Goal: Information Seeking & Learning: Learn about a topic

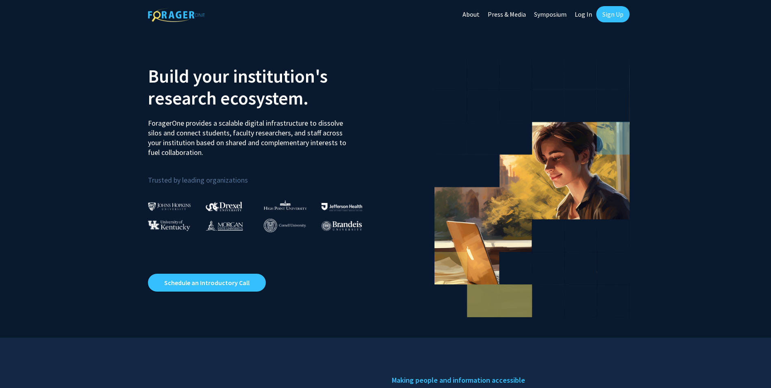
click at [576, 17] on link "Log In" at bounding box center [584, 14] width 26 height 28
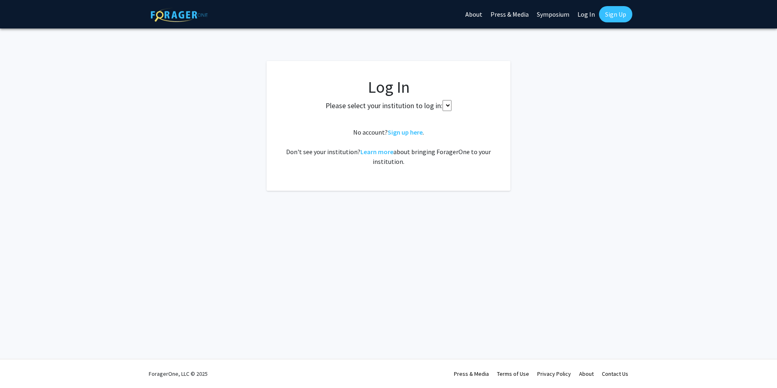
select select
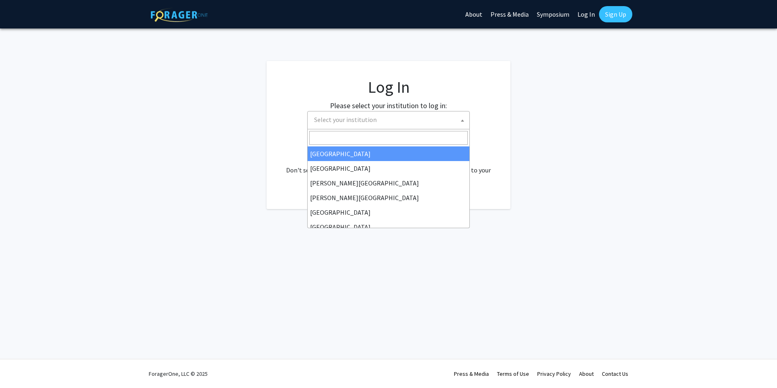
click at [375, 127] on span "Select your institution" at bounding box center [390, 119] width 159 height 17
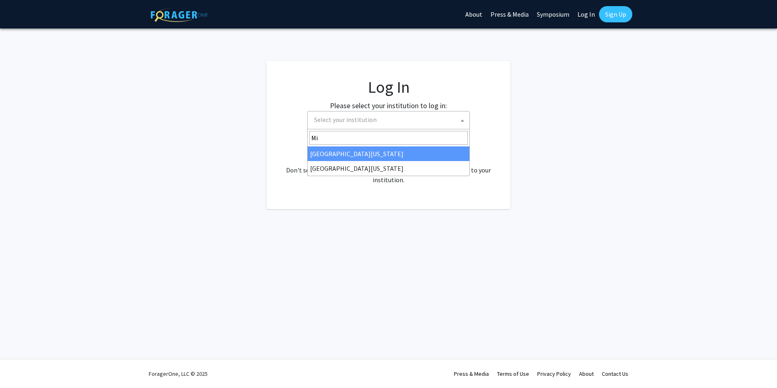
type input "M"
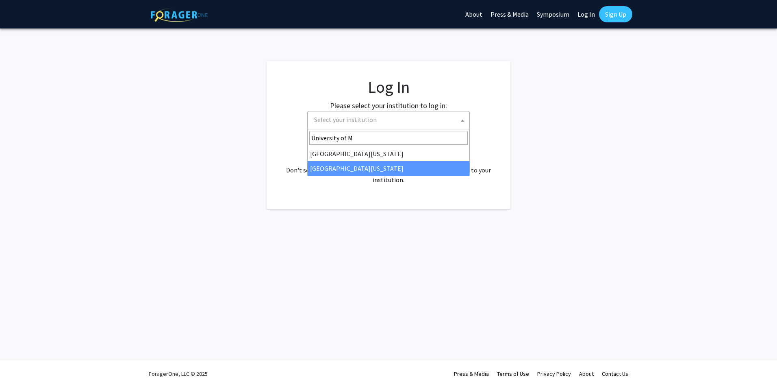
type input "University of M"
select select "33"
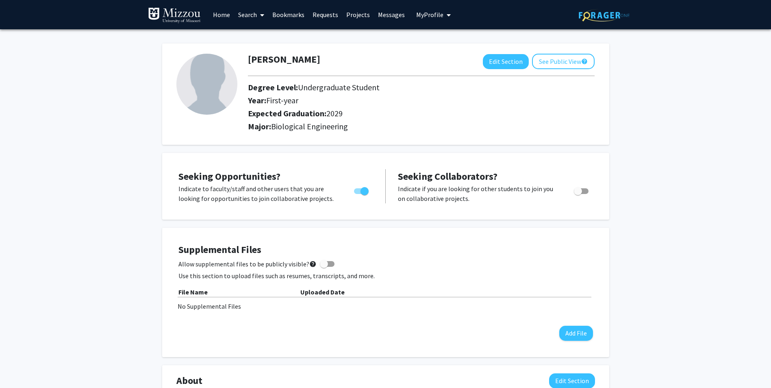
click at [258, 23] on span at bounding box center [260, 15] width 7 height 28
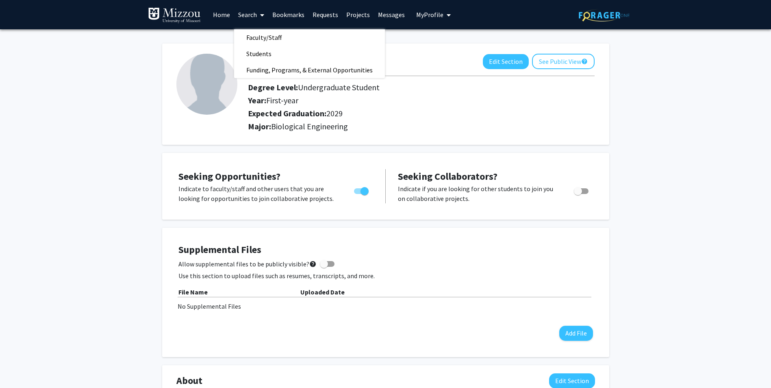
click at [249, 19] on link "Search" at bounding box center [251, 14] width 34 height 28
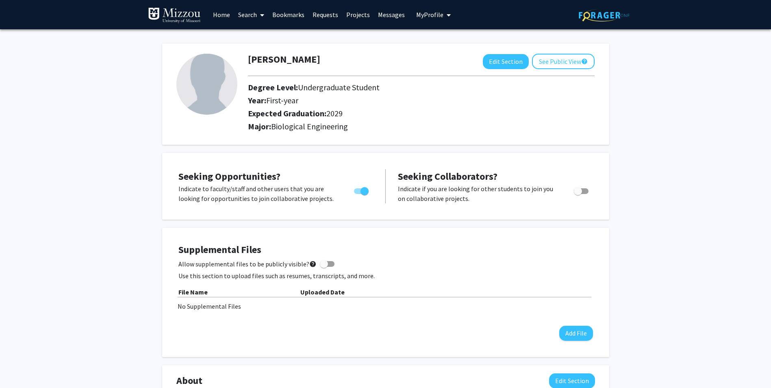
click at [249, 19] on link "Search" at bounding box center [251, 14] width 34 height 28
drag, startPoint x: 249, startPoint y: 19, endPoint x: 237, endPoint y: 30, distance: 15.8
click at [237, 30] on span "Faculty/Staff" at bounding box center [264, 37] width 60 height 16
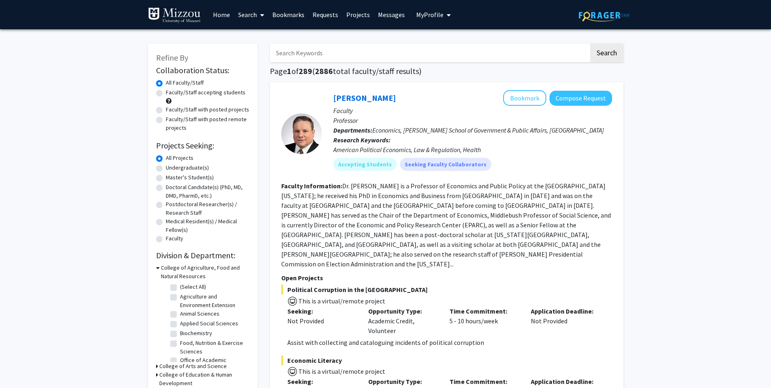
click at [246, 24] on link "Search" at bounding box center [251, 14] width 34 height 28
click at [246, 33] on span "Faculty/Staff" at bounding box center [264, 37] width 60 height 16
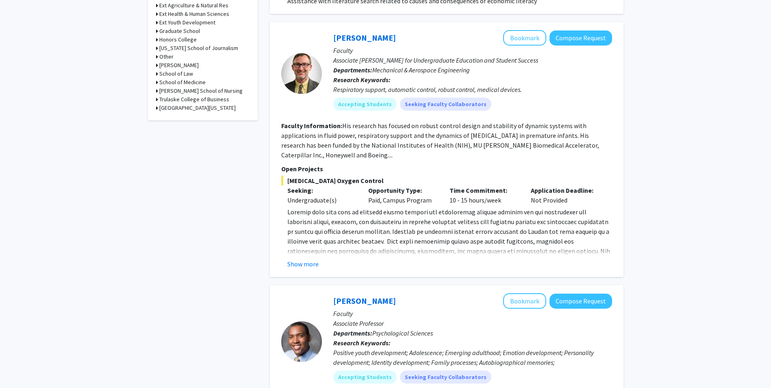
scroll to position [488, 0]
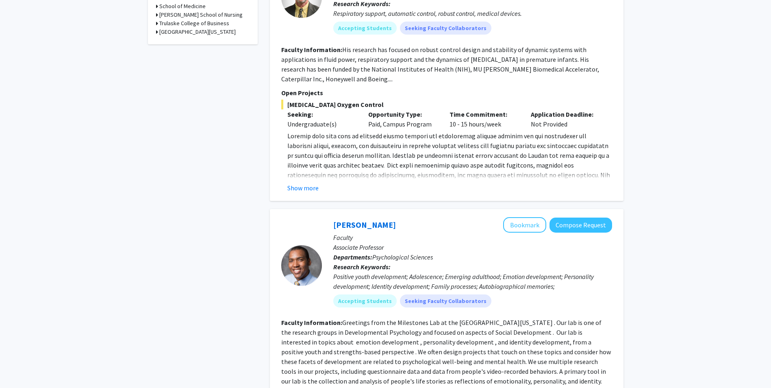
click at [298, 183] on button "Show more" at bounding box center [302, 188] width 31 height 10
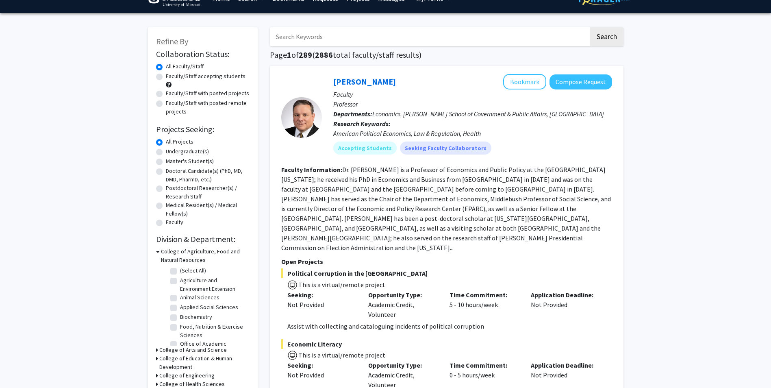
scroll to position [0, 0]
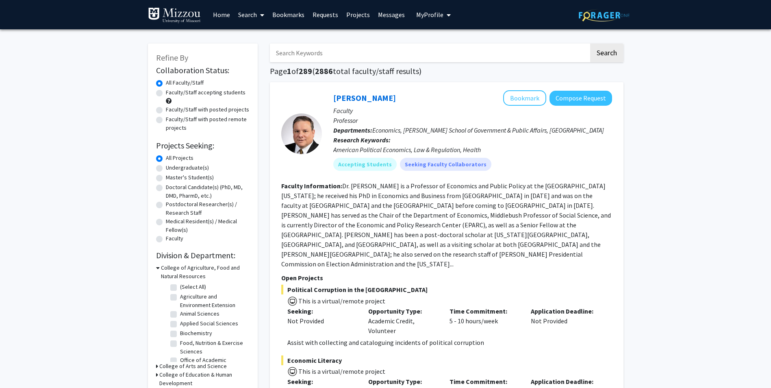
click at [181, 163] on div "All Projects" at bounding box center [202, 159] width 93 height 10
click at [176, 167] on label "Undergraduate(s)" at bounding box center [187, 167] width 43 height 9
click at [171, 167] on input "Undergraduate(s)" at bounding box center [168, 165] width 5 height 5
radio input "true"
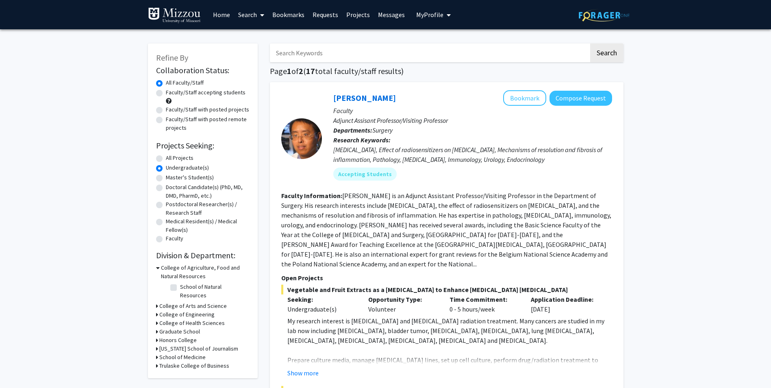
click at [166, 160] on label "All Projects" at bounding box center [180, 158] width 28 height 9
click at [166, 159] on input "All Projects" at bounding box center [168, 156] width 5 height 5
radio input "true"
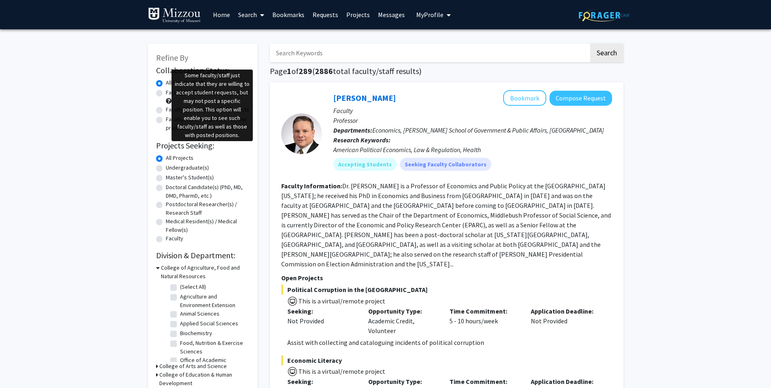
click at [169, 100] on span at bounding box center [169, 101] width 6 height 6
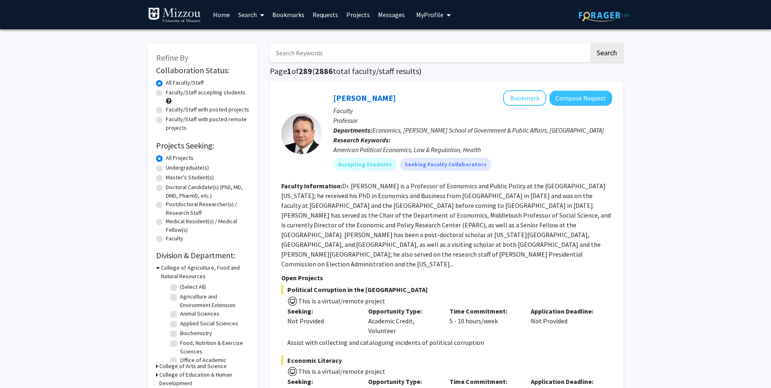
click at [169, 100] on span at bounding box center [169, 101] width 6 height 6
click at [166, 95] on label "Faculty/Staff accepting students" at bounding box center [206, 92] width 80 height 9
click at [166, 93] on input "Faculty/Staff accepting students" at bounding box center [168, 90] width 5 height 5
radio input "true"
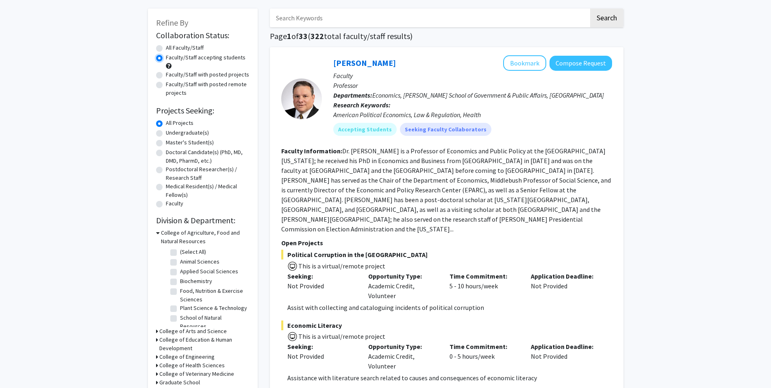
scroll to position [81, 0]
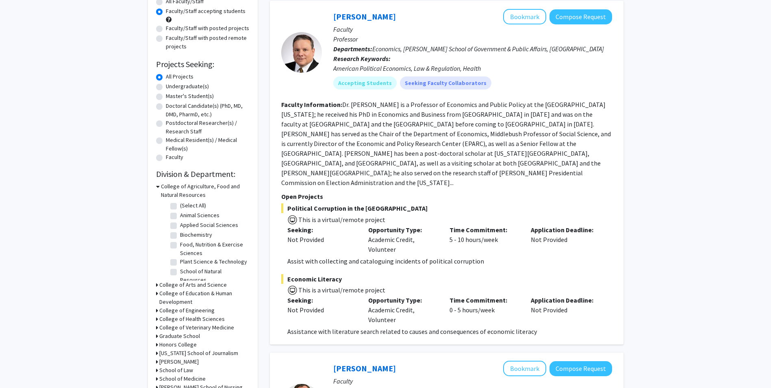
click at [180, 244] on label "Food, Nutrition & Exercise Sciences" at bounding box center [213, 248] width 67 height 17
click at [180, 244] on input "Food, Nutrition & Exercise Sciences" at bounding box center [182, 242] width 5 height 5
checkbox input "true"
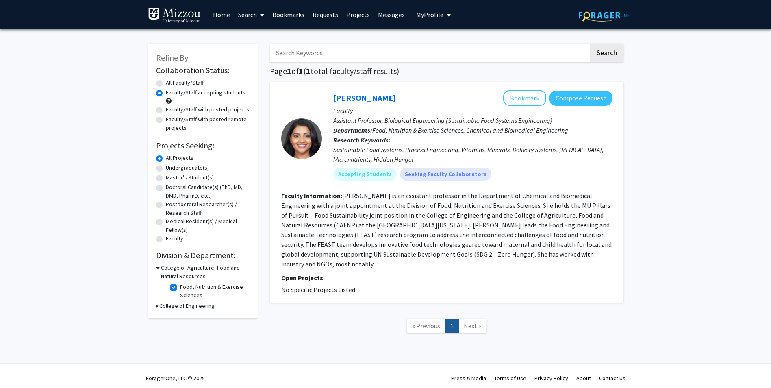
click at [178, 289] on fg-checkbox "Food, Nutrition & Exercise Sciences Food, Nutrition & Exercise Sciences" at bounding box center [208, 291] width 77 height 17
click at [180, 289] on label "Food, Nutrition & Exercise Sciences" at bounding box center [213, 291] width 67 height 17
click at [180, 288] on input "Food, Nutrition & Exercise Sciences" at bounding box center [182, 285] width 5 height 5
checkbox input "false"
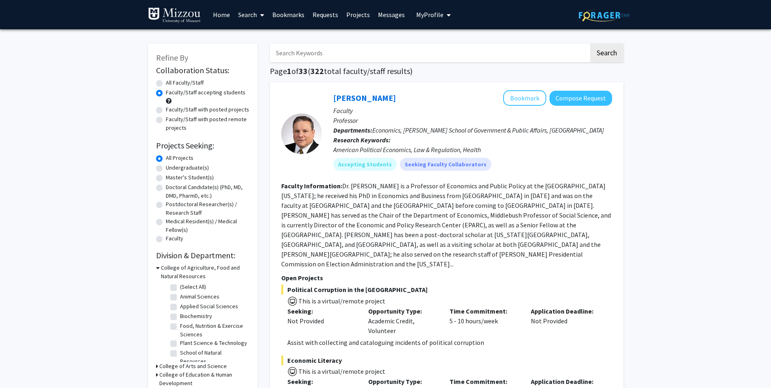
click at [211, 17] on link "Home" at bounding box center [221, 14] width 25 height 28
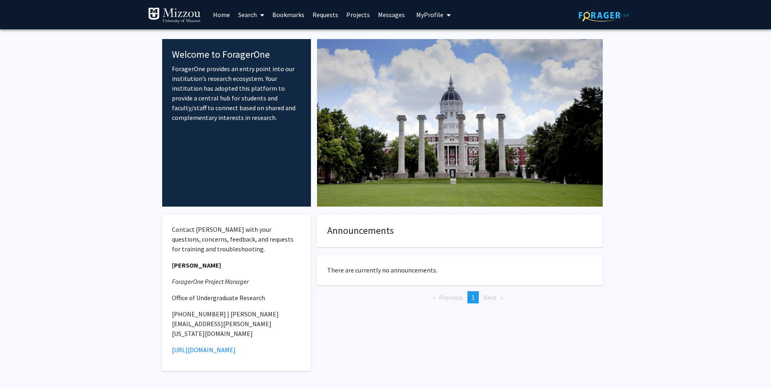
click at [245, 12] on link "Search" at bounding box center [251, 14] width 34 height 28
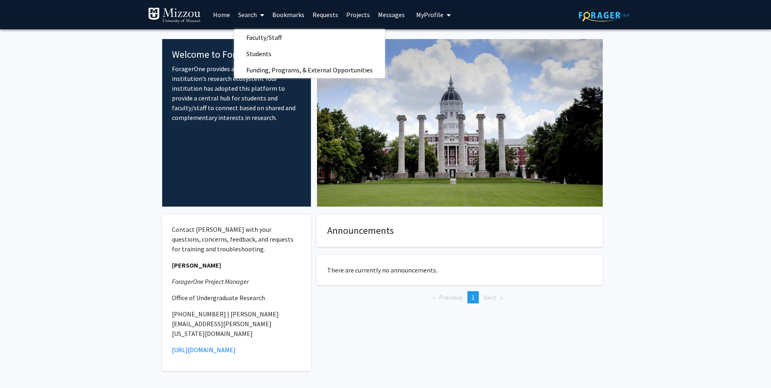
click at [289, 18] on link "Bookmarks" at bounding box center [288, 14] width 40 height 28
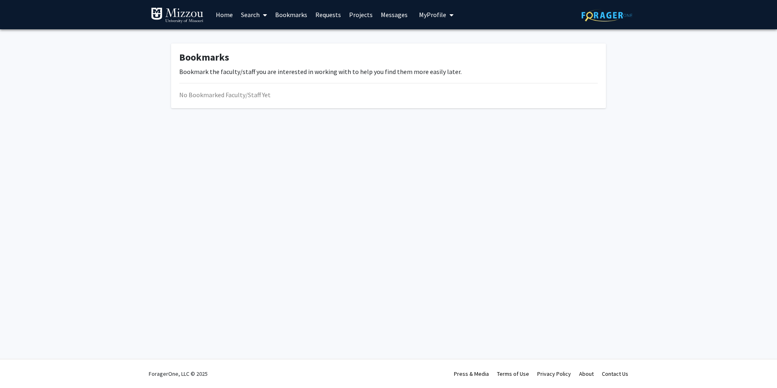
click at [257, 9] on link "Search" at bounding box center [254, 14] width 34 height 28
click at [224, 21] on link "Home" at bounding box center [224, 14] width 25 height 28
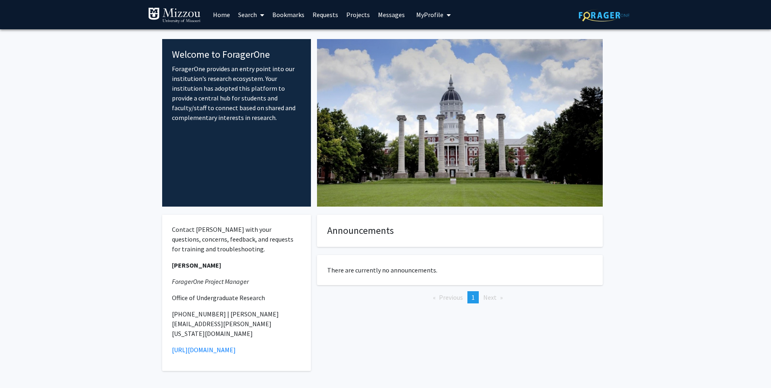
click at [273, 17] on link "Bookmarks" at bounding box center [288, 14] width 40 height 28
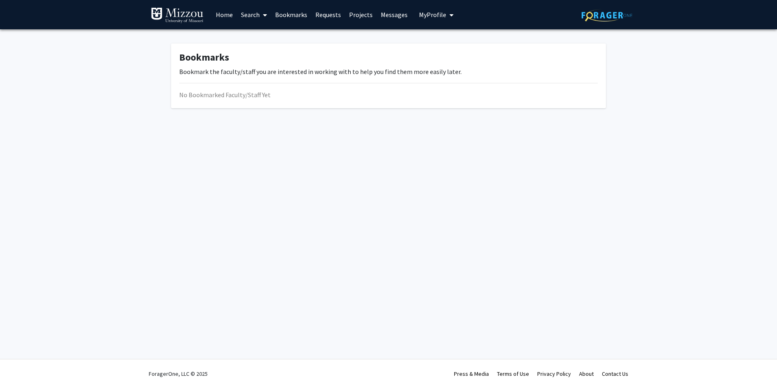
click at [229, 19] on link "Home" at bounding box center [224, 14] width 25 height 28
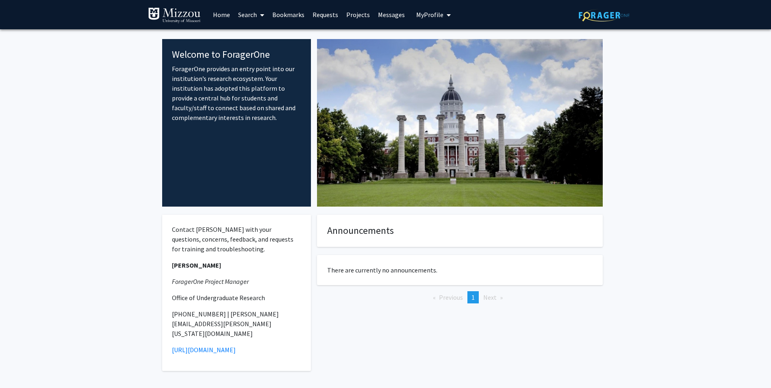
click at [242, 17] on link "Search" at bounding box center [251, 14] width 34 height 28
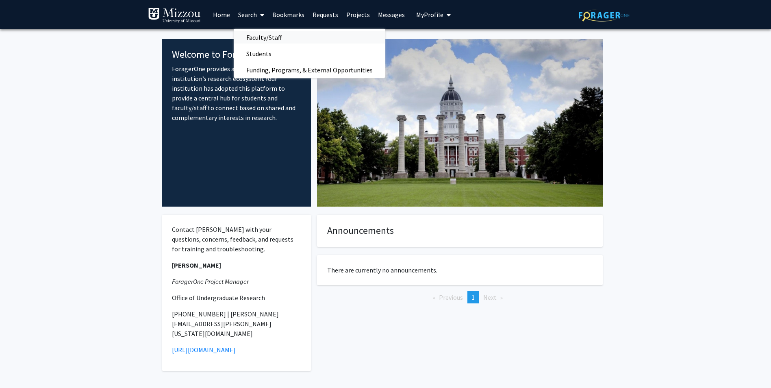
click at [248, 43] on span "Faculty/Staff" at bounding box center [264, 37] width 60 height 16
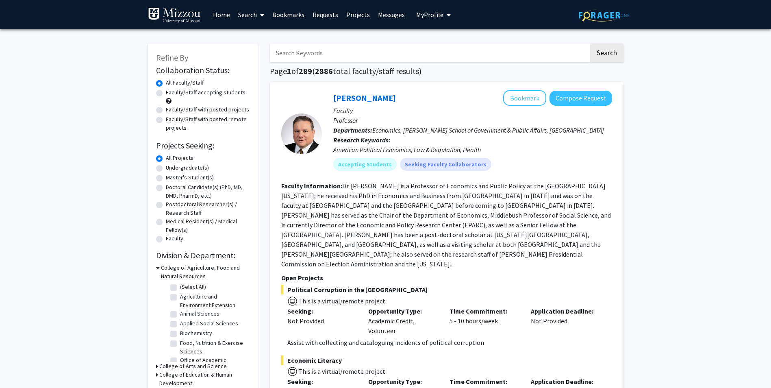
click at [166, 92] on label "Faculty/Staff accepting students" at bounding box center [206, 92] width 80 height 9
click at [166, 92] on input "Faculty/Staff accepting students" at bounding box center [168, 90] width 5 height 5
radio input "true"
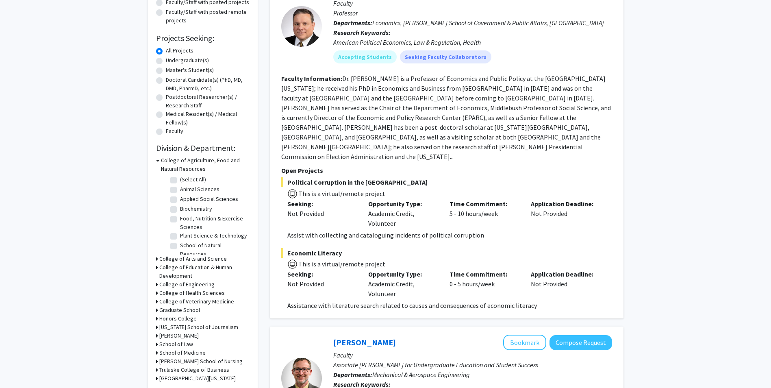
scroll to position [122, 0]
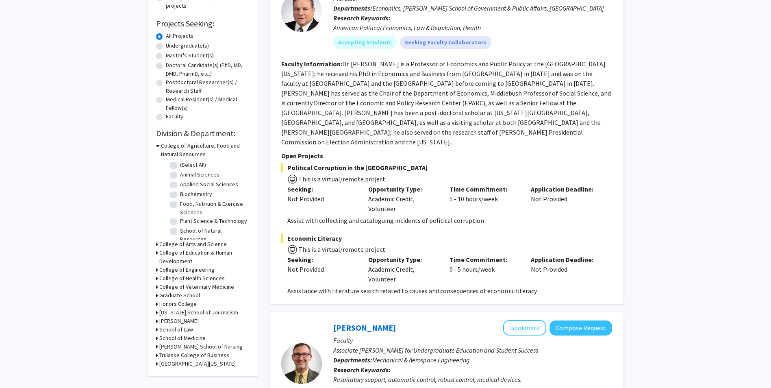
click at [180, 165] on label "(Select All)" at bounding box center [193, 165] width 26 height 9
click at [180, 165] on input "(Select All)" at bounding box center [182, 163] width 5 height 5
checkbox input "true"
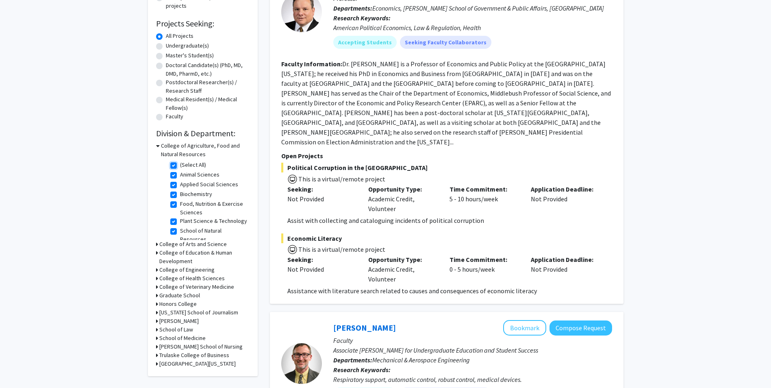
checkbox input "true"
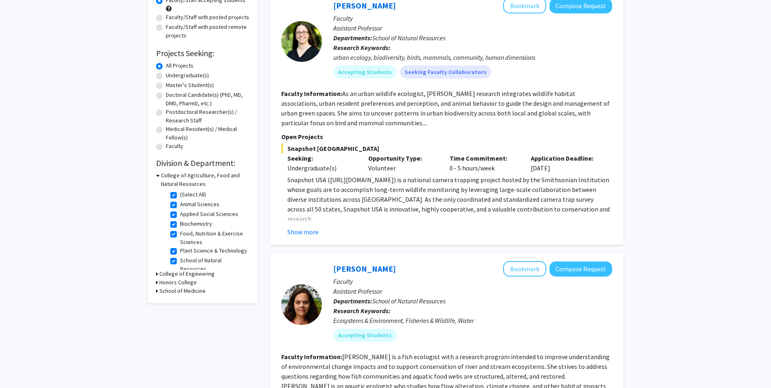
scroll to position [203, 0]
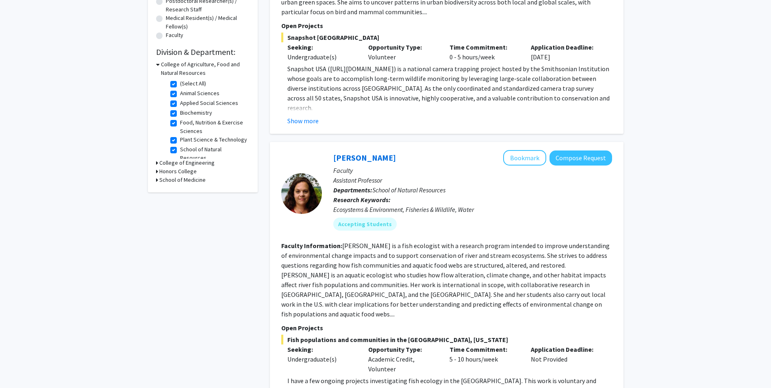
click at [165, 161] on h3 "College of Engineering" at bounding box center [186, 163] width 55 height 9
click at [175, 176] on fg-checkbox "Chemical and Biomedical Engineering Chemical and Biomedical Engineering" at bounding box center [208, 177] width 77 height 17
click at [170, 169] on fg-checkbox "Chemical and Biomedical Engineering Chemical and Biomedical Engineering" at bounding box center [208, 177] width 77 height 17
click at [180, 174] on label "Chemical and Biomedical Engineering" at bounding box center [213, 177] width 67 height 17
click at [180, 174] on input "Chemical and Biomedical Engineering" at bounding box center [182, 171] width 5 height 5
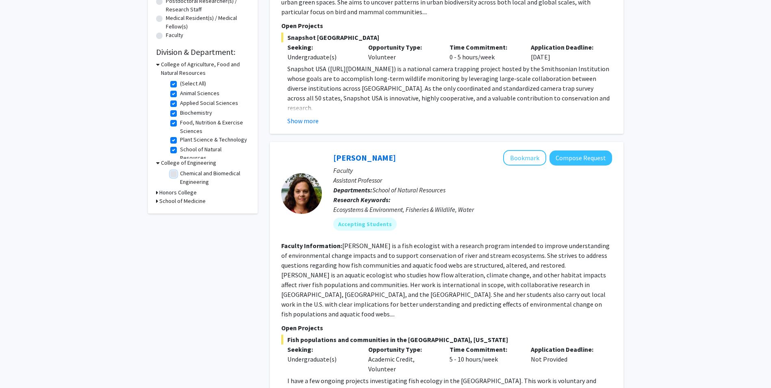
checkbox input "true"
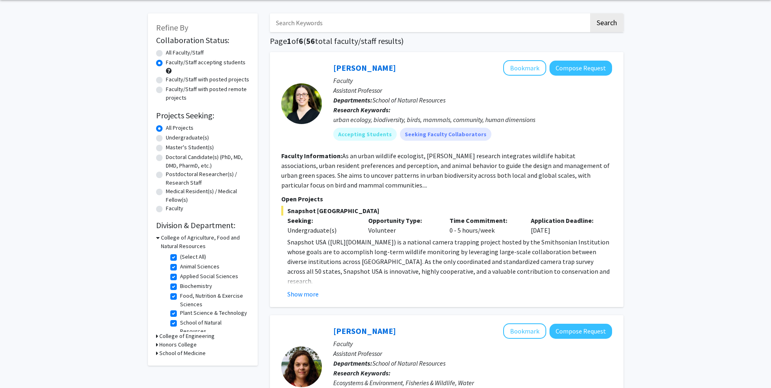
scroll to position [81, 0]
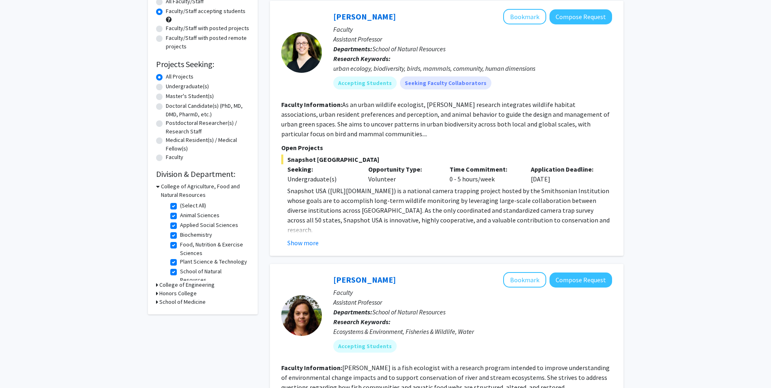
click at [157, 282] on icon at bounding box center [157, 284] width 2 height 9
click at [180, 320] on label "Electrical Engineering and Computer Science" at bounding box center [213, 326] width 67 height 17
click at [180, 320] on input "Electrical Engineering and Computer Science" at bounding box center [182, 320] width 5 height 5
checkbox input "true"
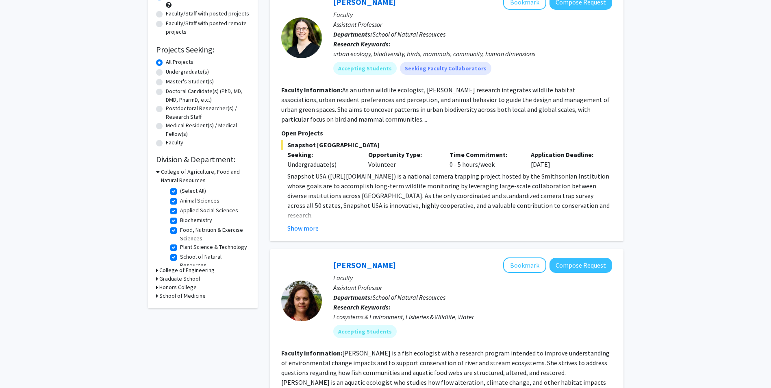
scroll to position [81, 0]
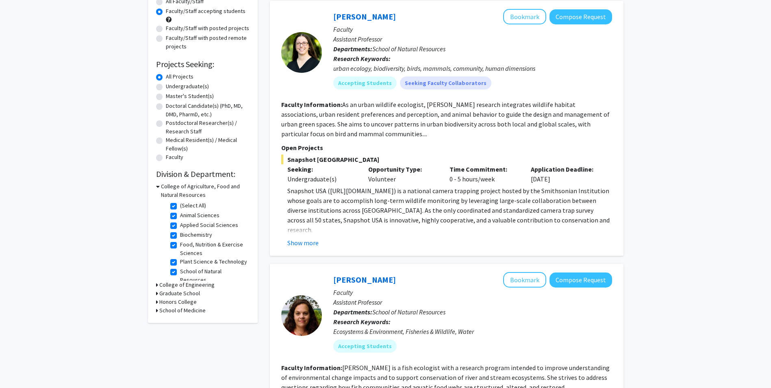
click at [167, 284] on h3 "College of Engineering" at bounding box center [186, 284] width 55 height 9
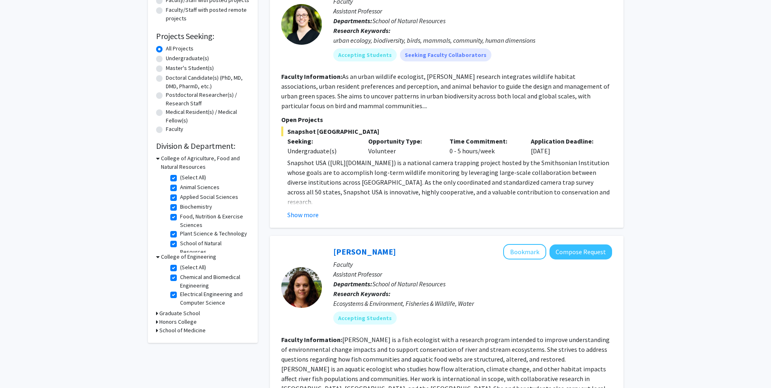
scroll to position [122, 0]
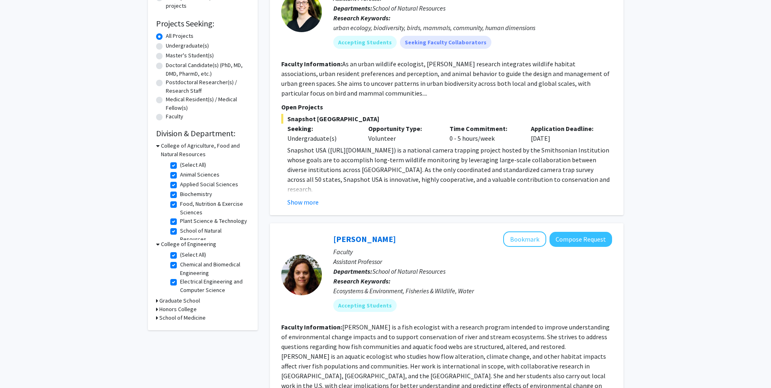
click at [170, 299] on h3 "Graduate School" at bounding box center [179, 300] width 41 height 9
click at [172, 327] on h3 "Honors College" at bounding box center [177, 330] width 37 height 9
click at [185, 342] on label "Honors College" at bounding box center [198, 341] width 37 height 9
click at [185, 342] on input "Honors College" at bounding box center [182, 339] width 5 height 5
checkbox input "true"
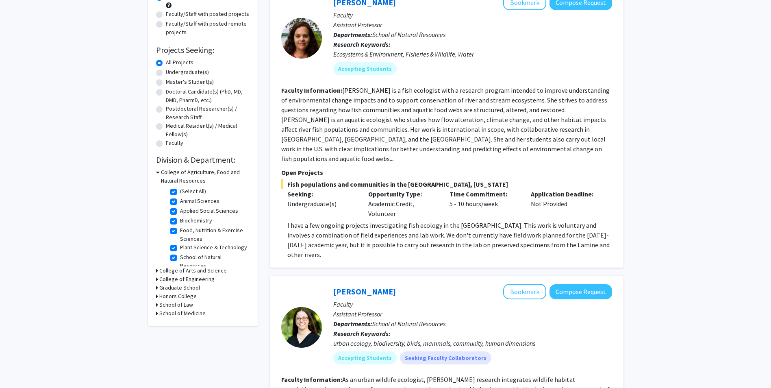
scroll to position [122, 0]
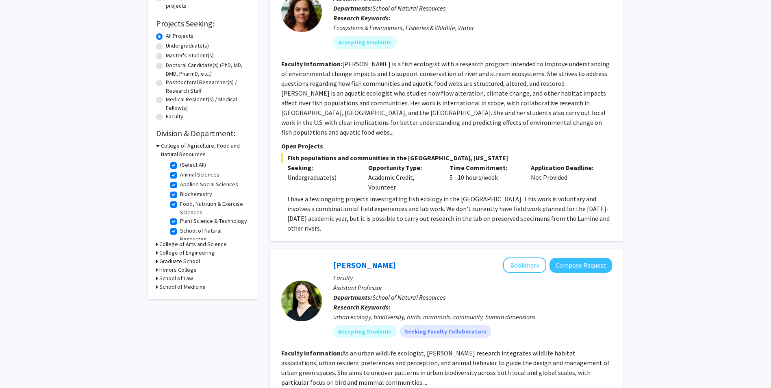
click at [168, 269] on h3 "Honors College" at bounding box center [177, 269] width 37 height 9
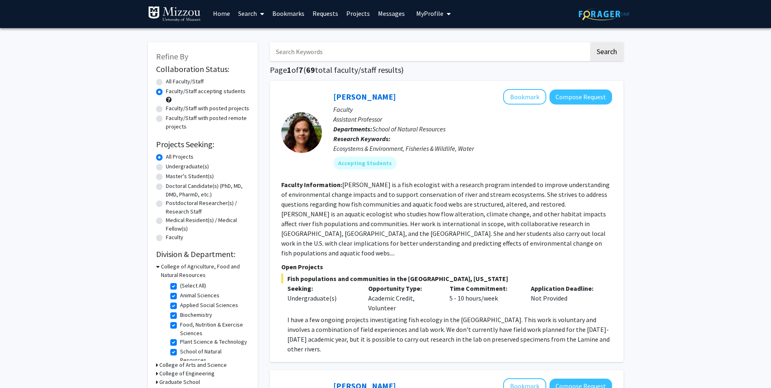
scroll to position [0, 0]
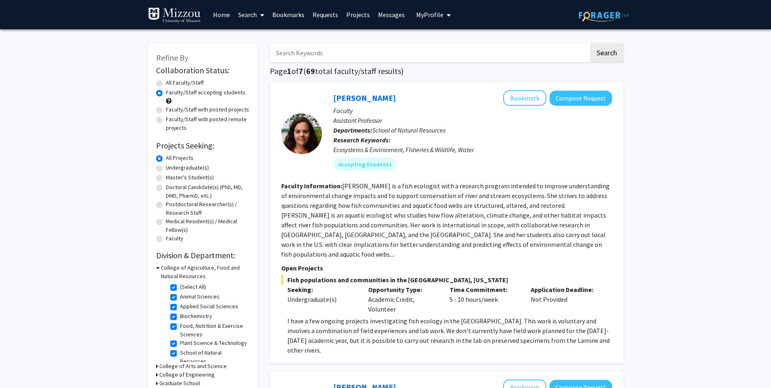
click at [185, 290] on label "(Select All)" at bounding box center [193, 287] width 26 height 9
click at [185, 288] on input "(Select All)" at bounding box center [182, 285] width 5 height 5
checkbox input "false"
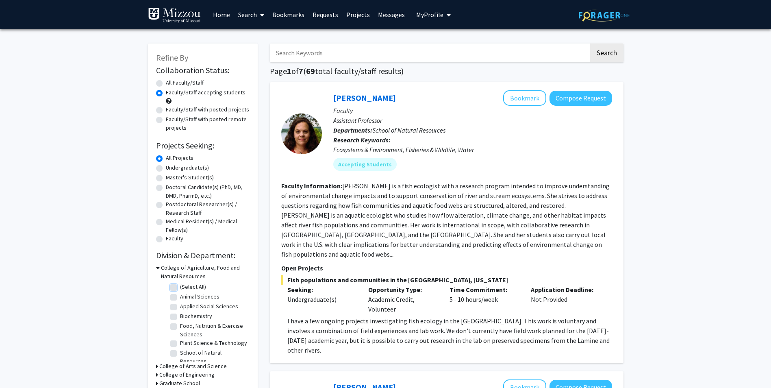
checkbox input "false"
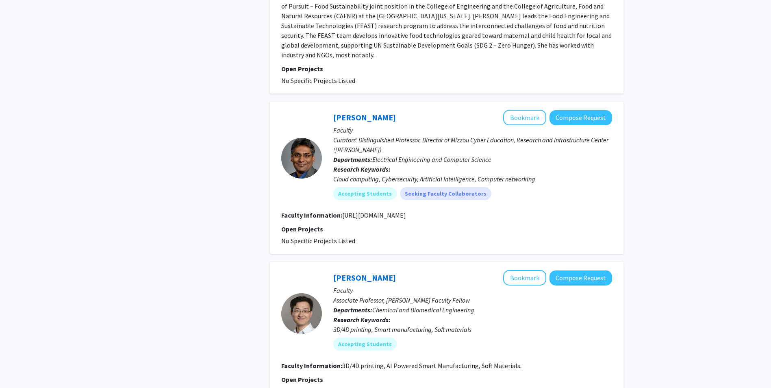
scroll to position [1991, 0]
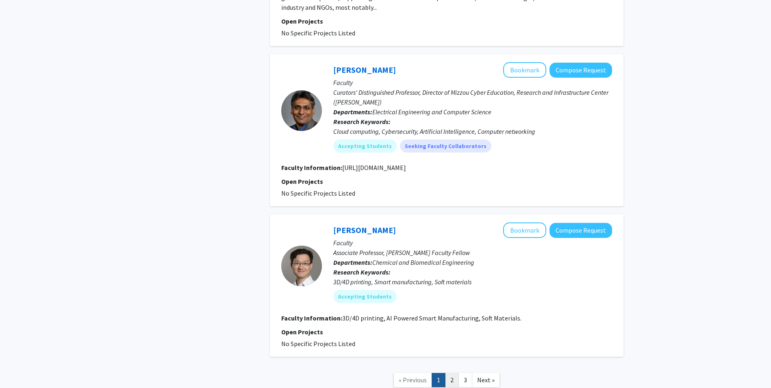
click at [459, 373] on link "2" at bounding box center [452, 380] width 14 height 14
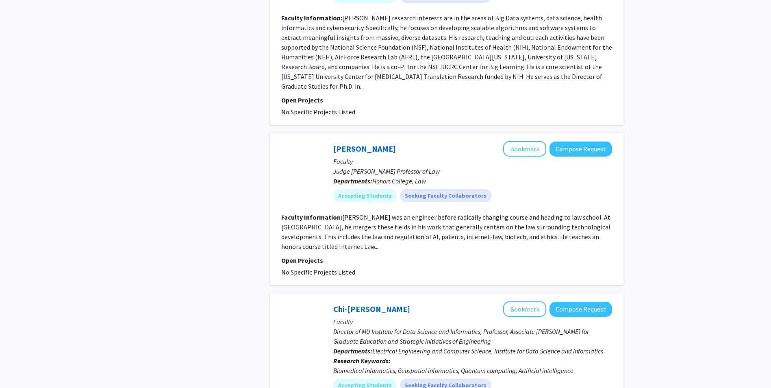
scroll to position [1829, 0]
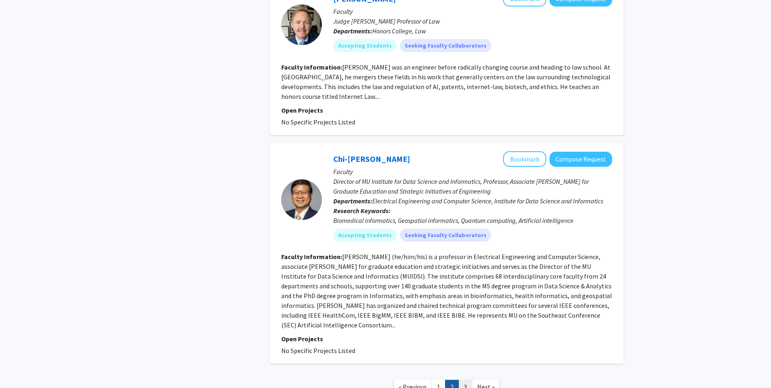
click at [469, 380] on link "3" at bounding box center [466, 387] width 14 height 14
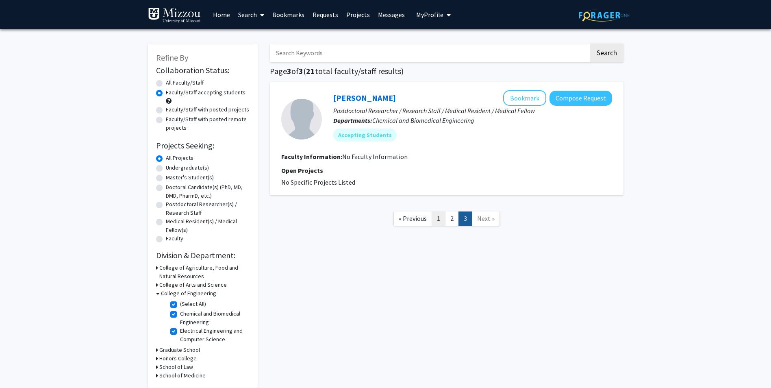
click at [433, 218] on link "1" at bounding box center [439, 218] width 14 height 14
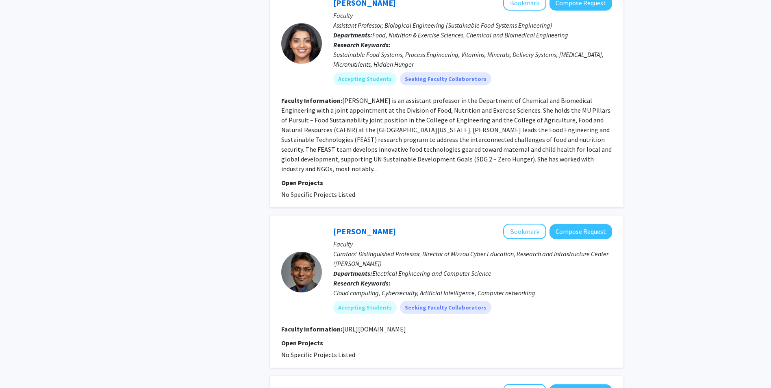
scroll to position [1991, 0]
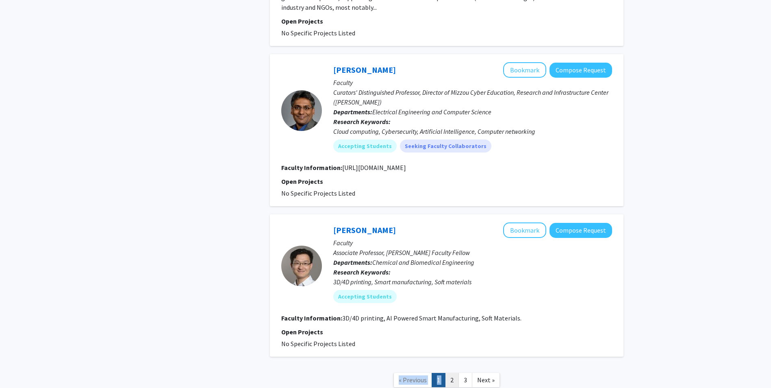
drag, startPoint x: 452, startPoint y: 313, endPoint x: 448, endPoint y: 317, distance: 5.5
click at [448, 365] on nav "« Previous 1 2 3 Next »" at bounding box center [447, 381] width 354 height 33
click at [448, 373] on link "2" at bounding box center [452, 380] width 14 height 14
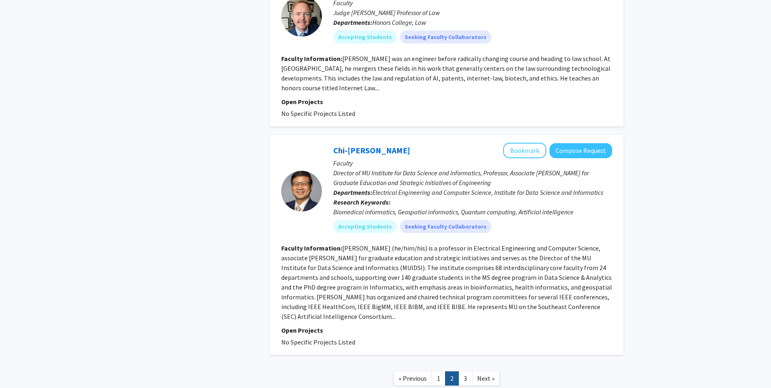
scroll to position [1846, 0]
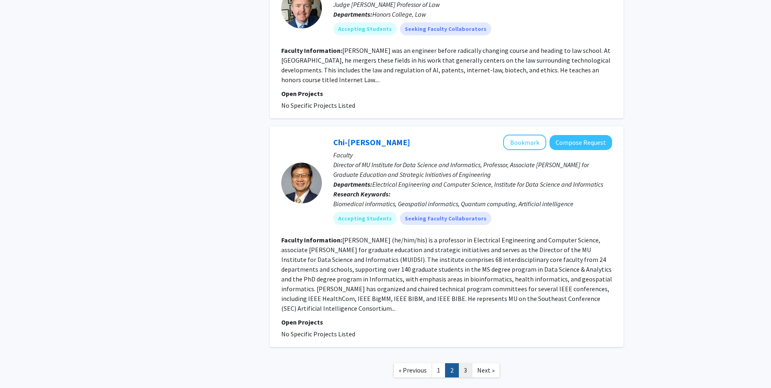
click at [469, 363] on link "3" at bounding box center [466, 370] width 14 height 14
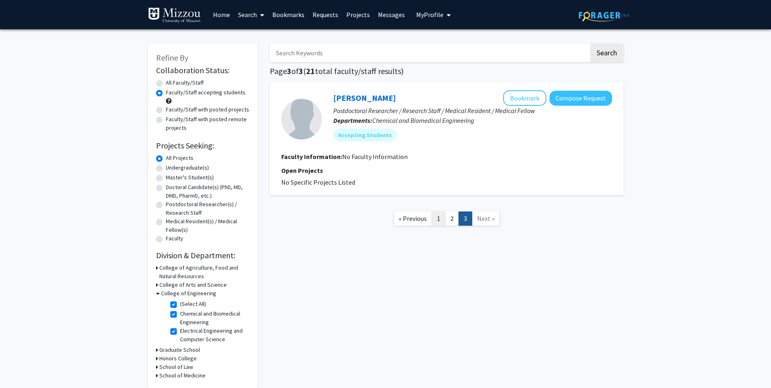
click at [440, 217] on link "1" at bounding box center [439, 218] width 14 height 14
